Goal: Transaction & Acquisition: Purchase product/service

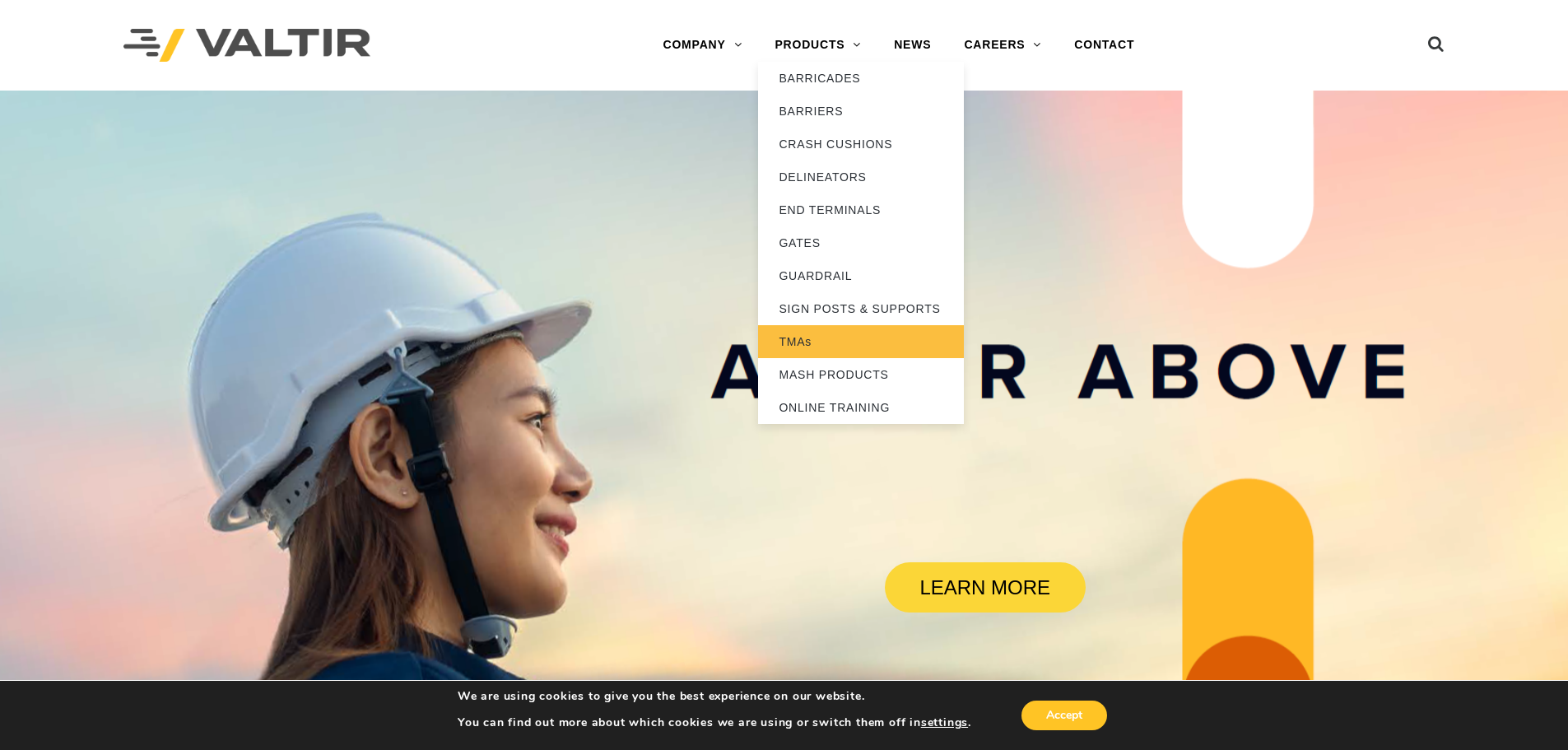
click at [806, 343] on link "TMAs" at bounding box center [860, 342] width 205 height 33
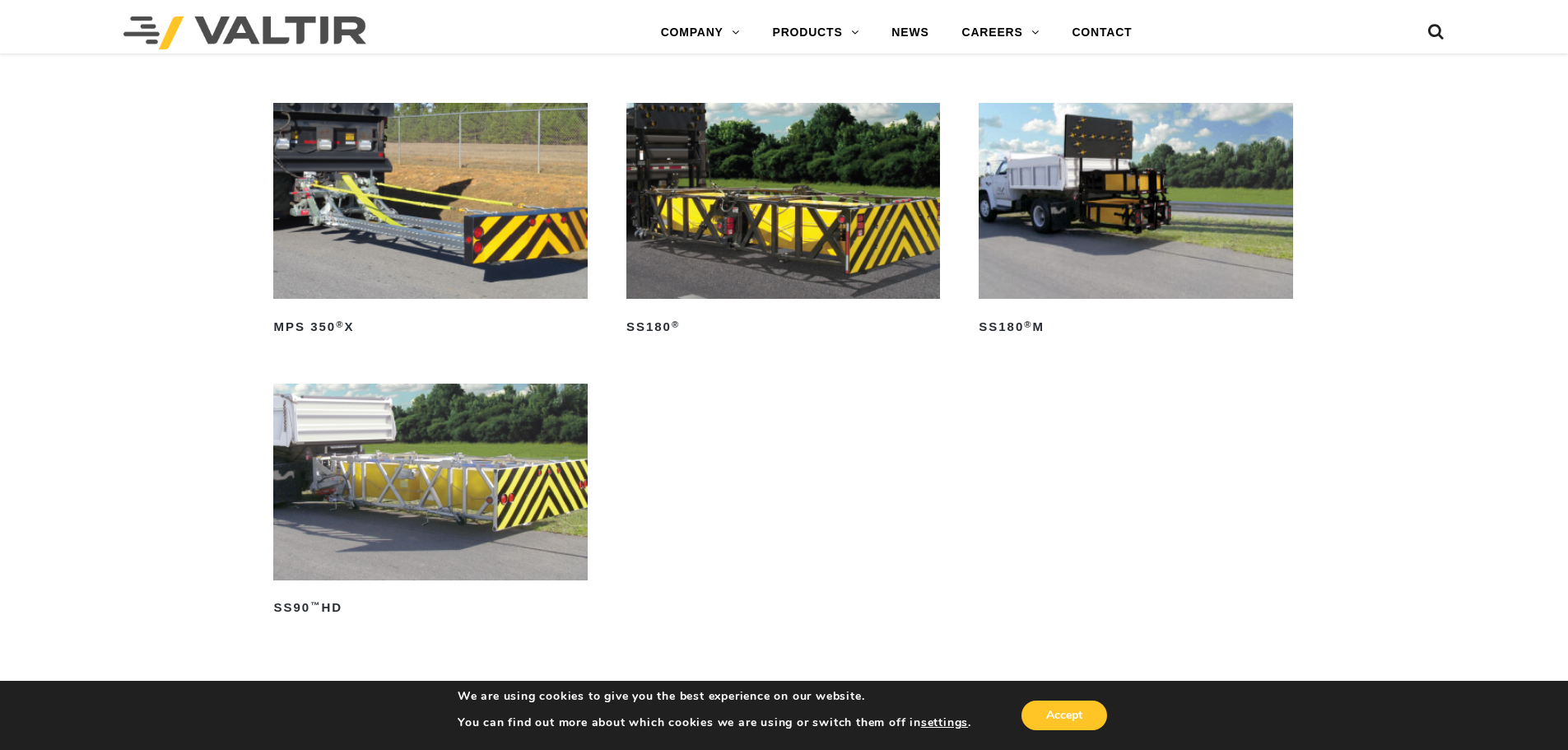
scroll to position [1153, 0]
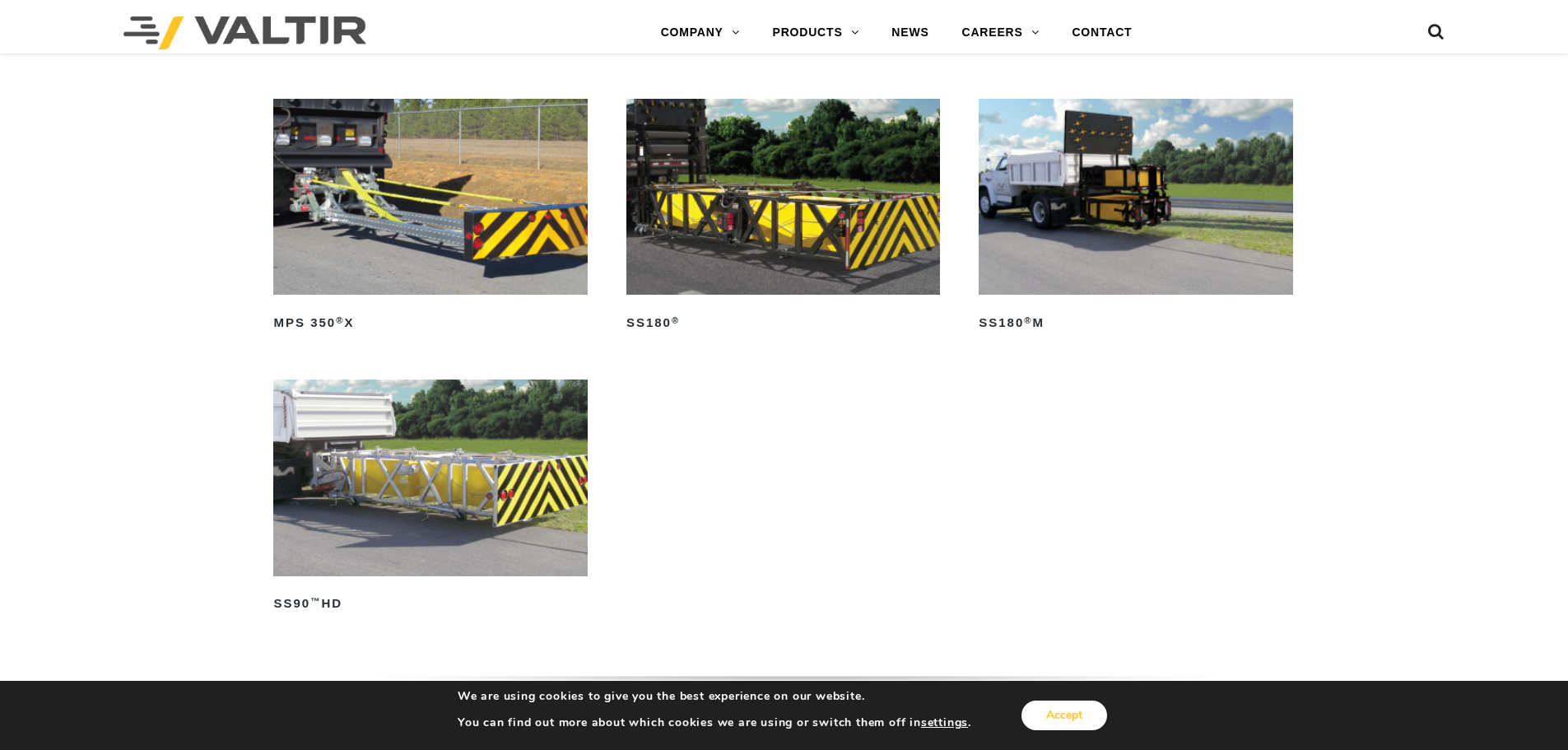
click at [1097, 704] on button "Accept" at bounding box center [1064, 715] width 86 height 29
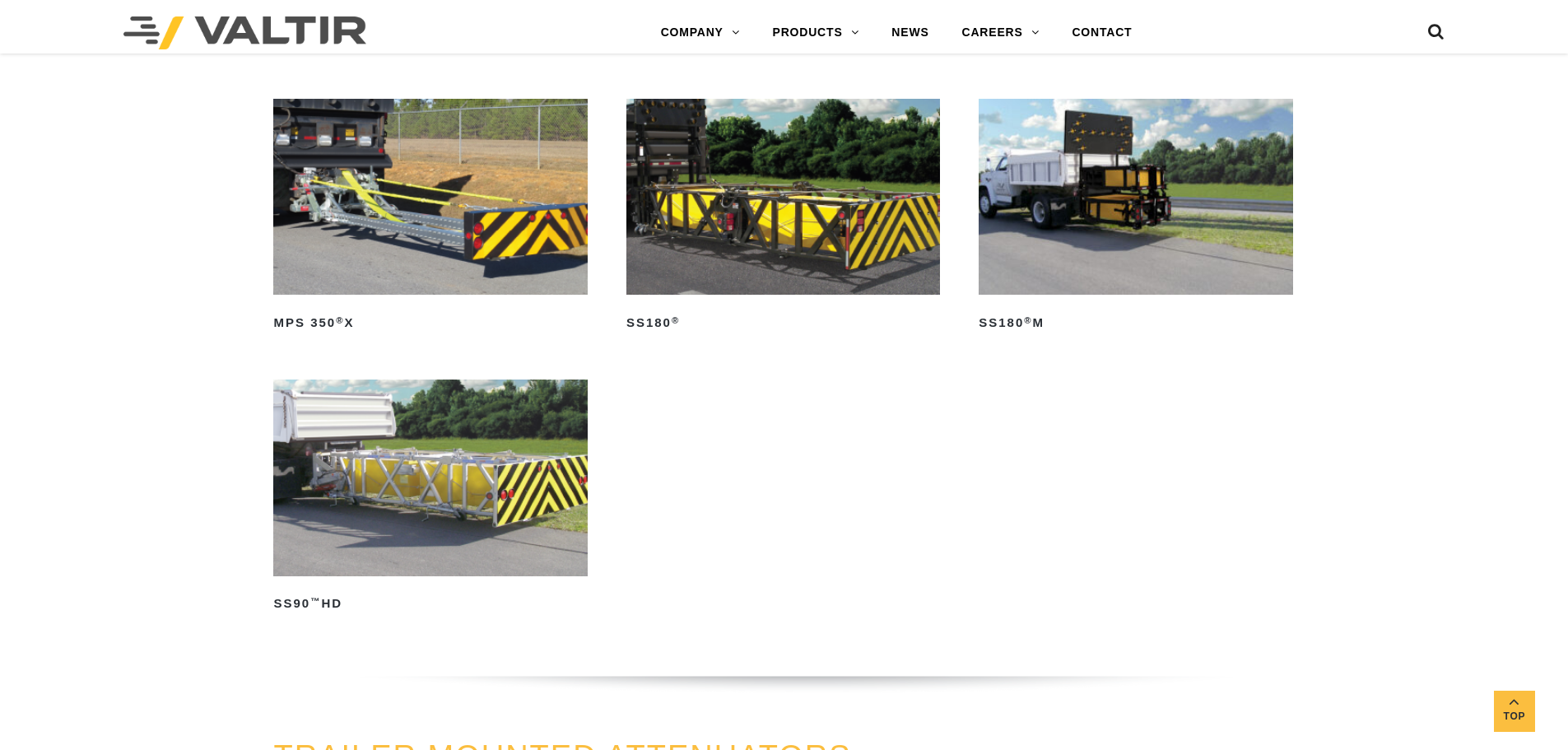
click at [1162, 248] on img at bounding box center [1135, 196] width 313 height 195
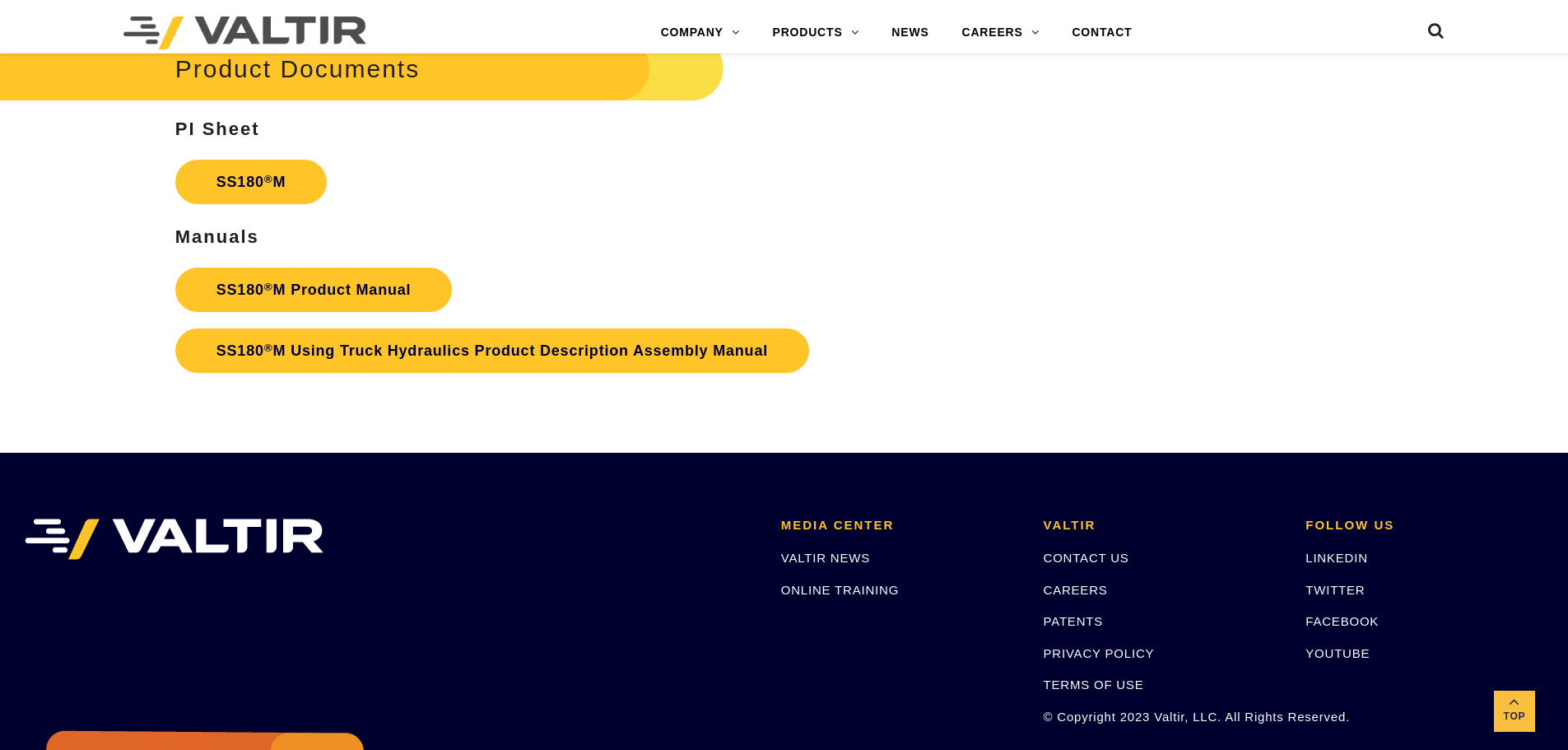
scroll to position [5928, 0]
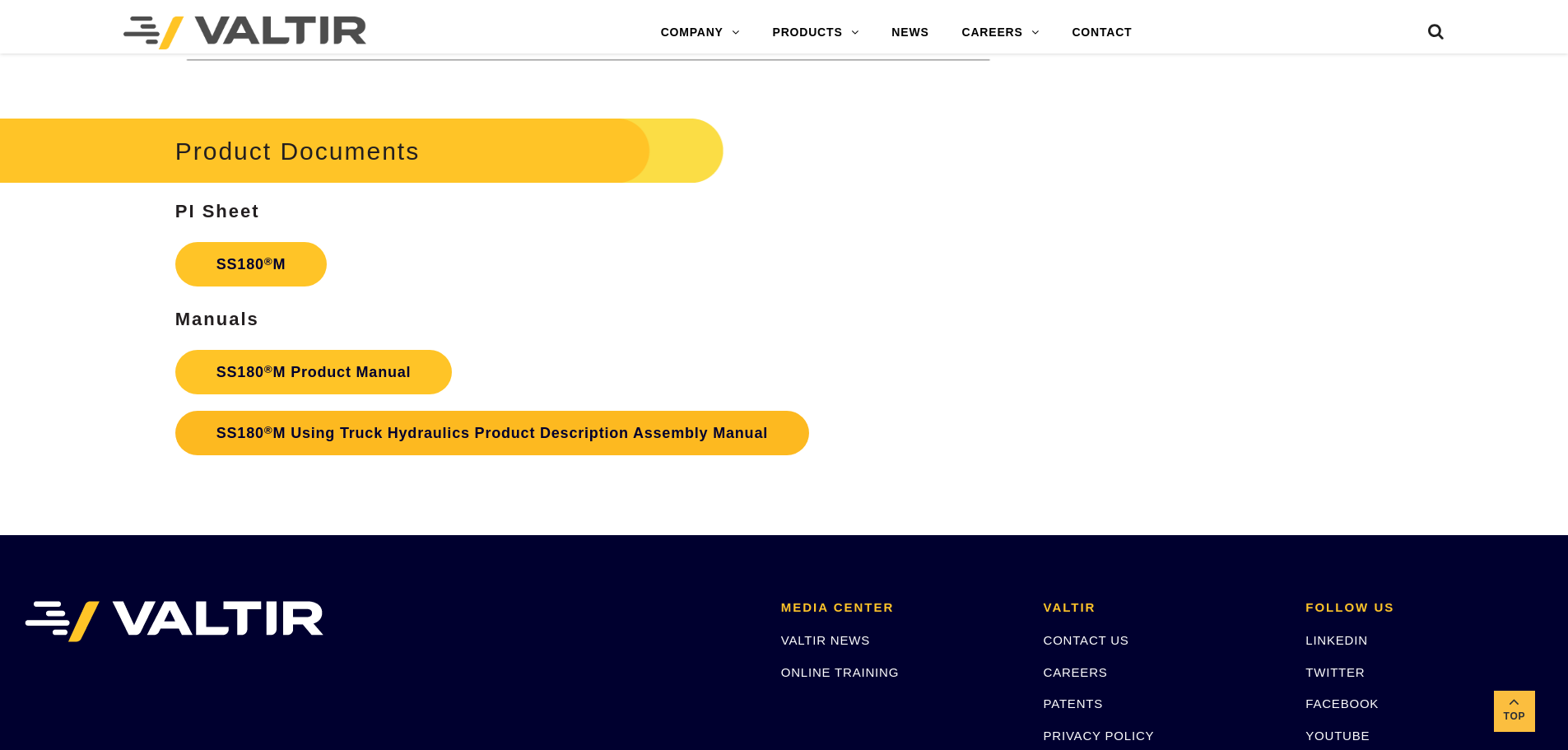
click at [445, 437] on link "SS180 ® M Using Truck Hydraulics Product Description Assembly Manual" at bounding box center [492, 433] width 634 height 45
